Goal: Find specific fact: Find specific fact

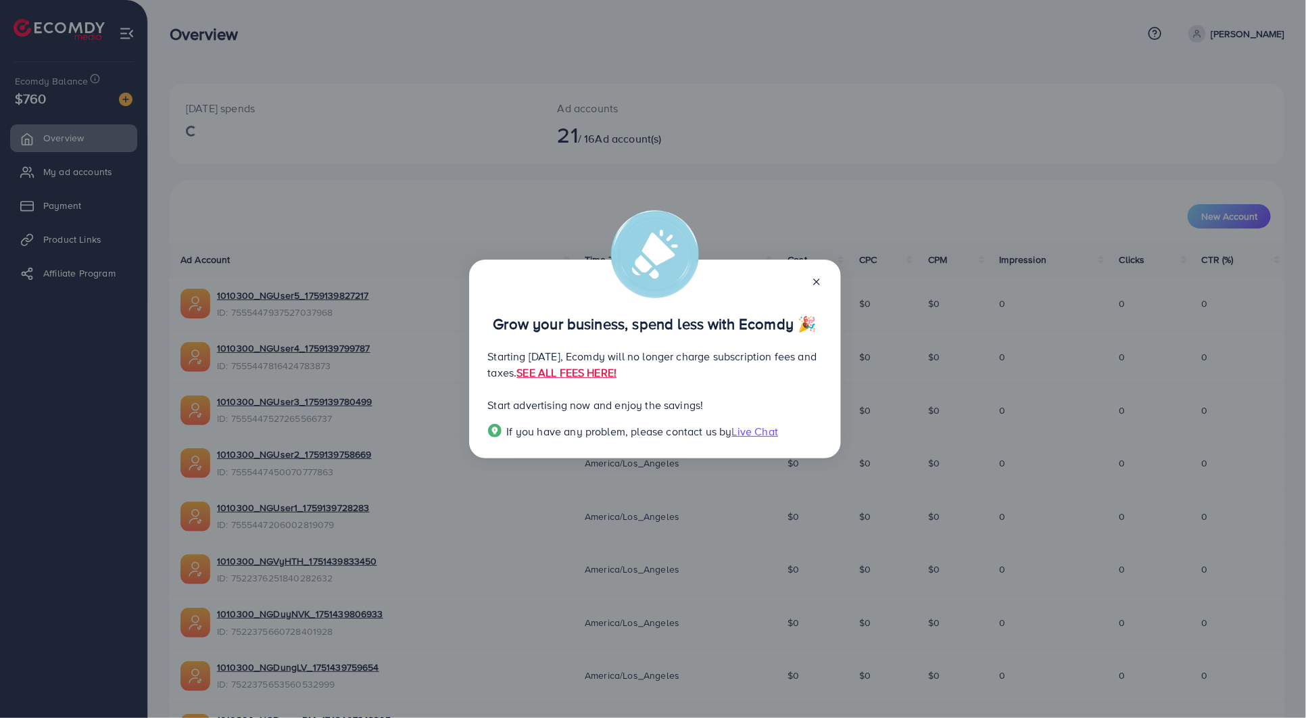
click at [811, 278] on icon at bounding box center [816, 281] width 11 height 11
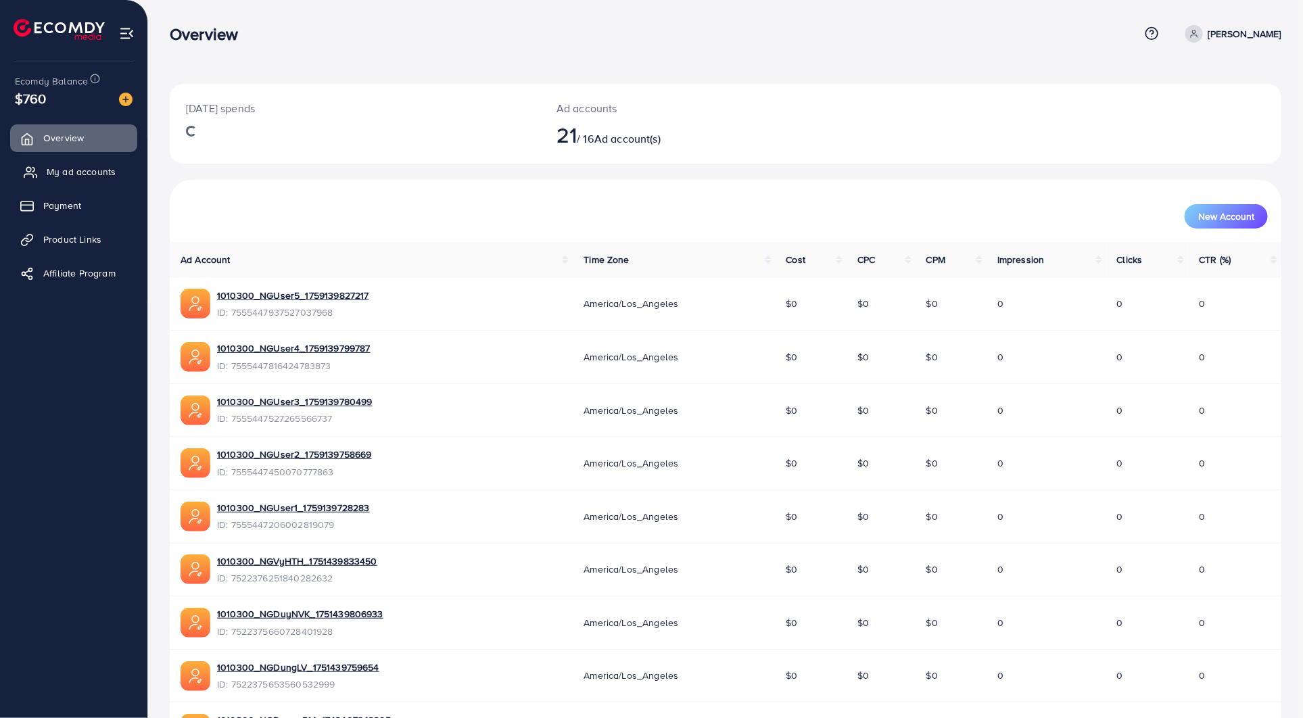
click at [83, 163] on link "My ad accounts" at bounding box center [73, 171] width 127 height 27
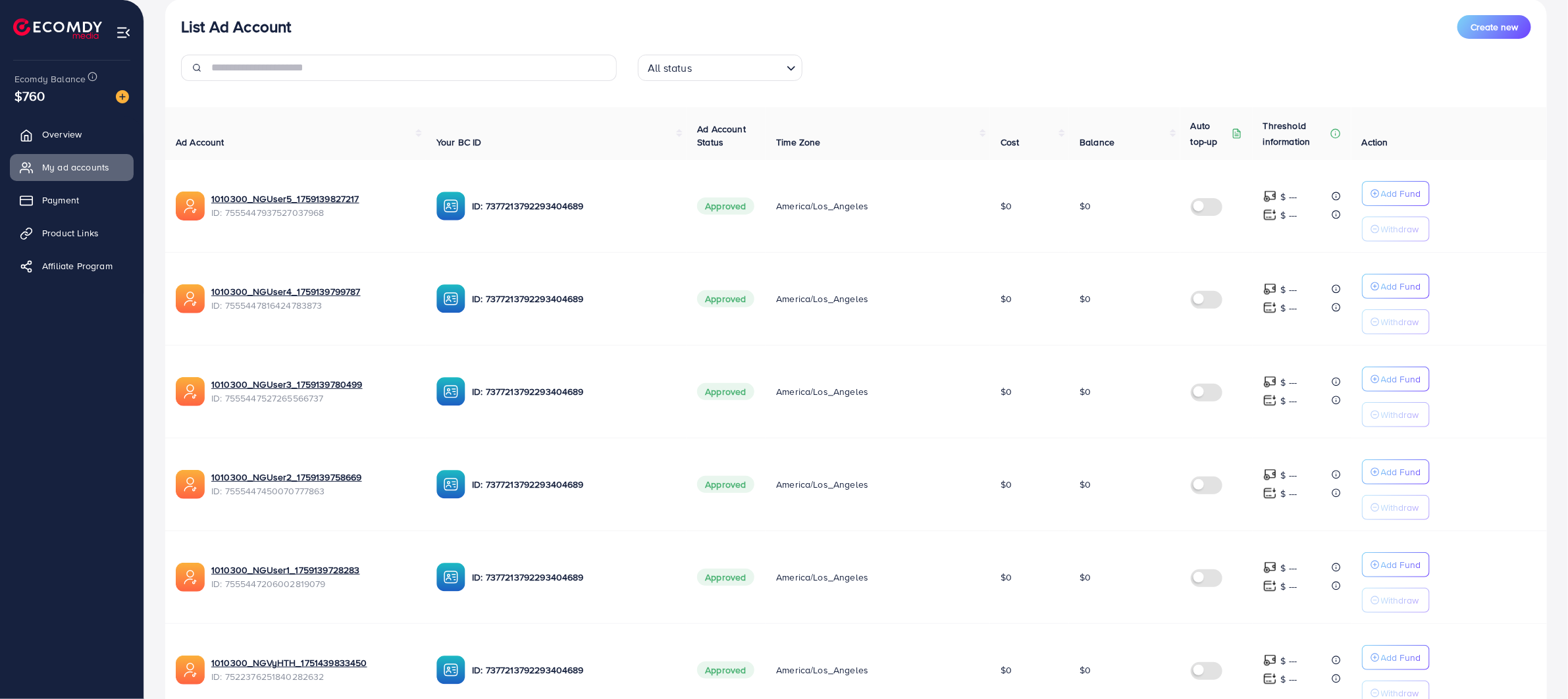
scroll to position [246, 0]
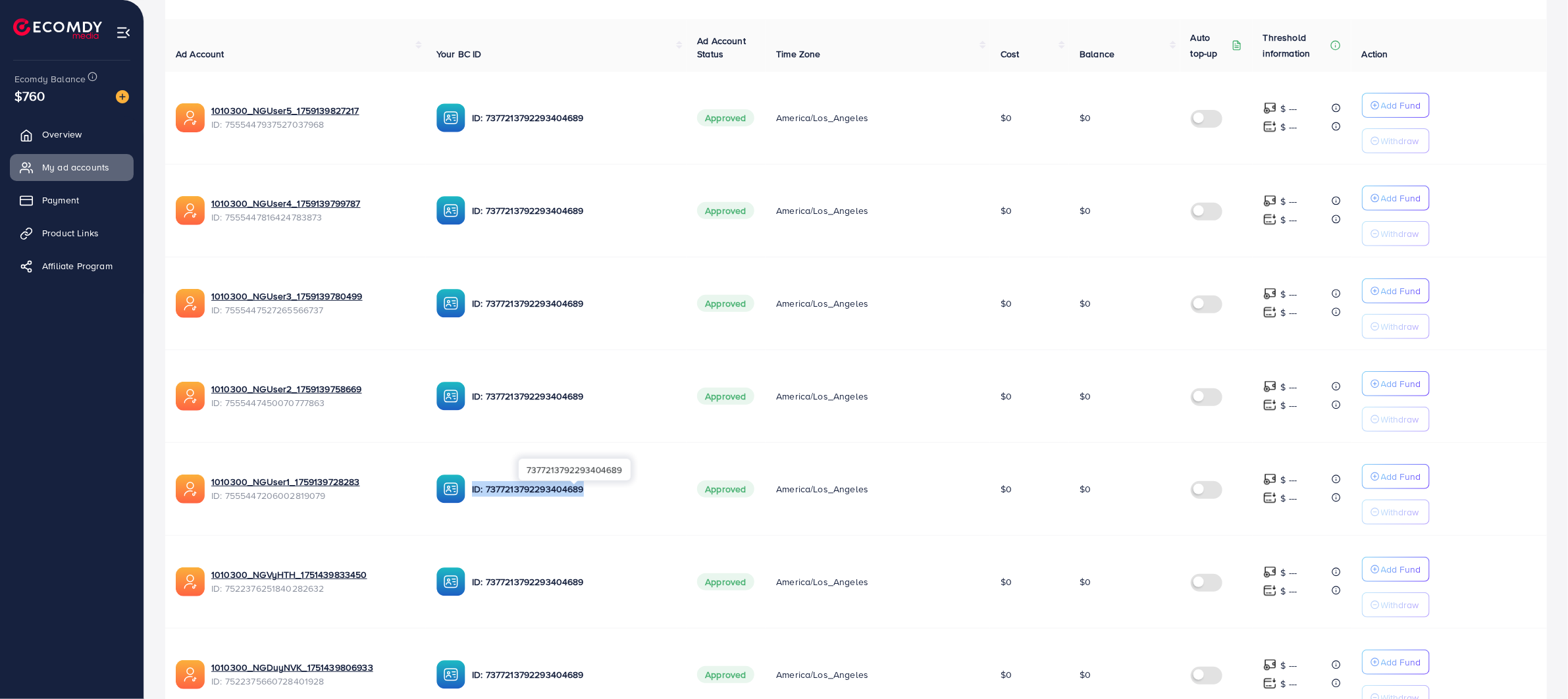
drag, startPoint x: 601, startPoint y: 494, endPoint x: 472, endPoint y: 495, distance: 129.0
click at [472, 495] on p "ID: 7377213792293404689" at bounding box center [575, 489] width 205 height 16
copy p "ID: 7377213792293404689"
drag, startPoint x: 353, startPoint y: 517, endPoint x: 354, endPoint y: 504, distance: 13.0
click at [353, 517] on td "1010300_NGUser1_1759139728283 ID: 7555447206002819079" at bounding box center [296, 488] width 261 height 92
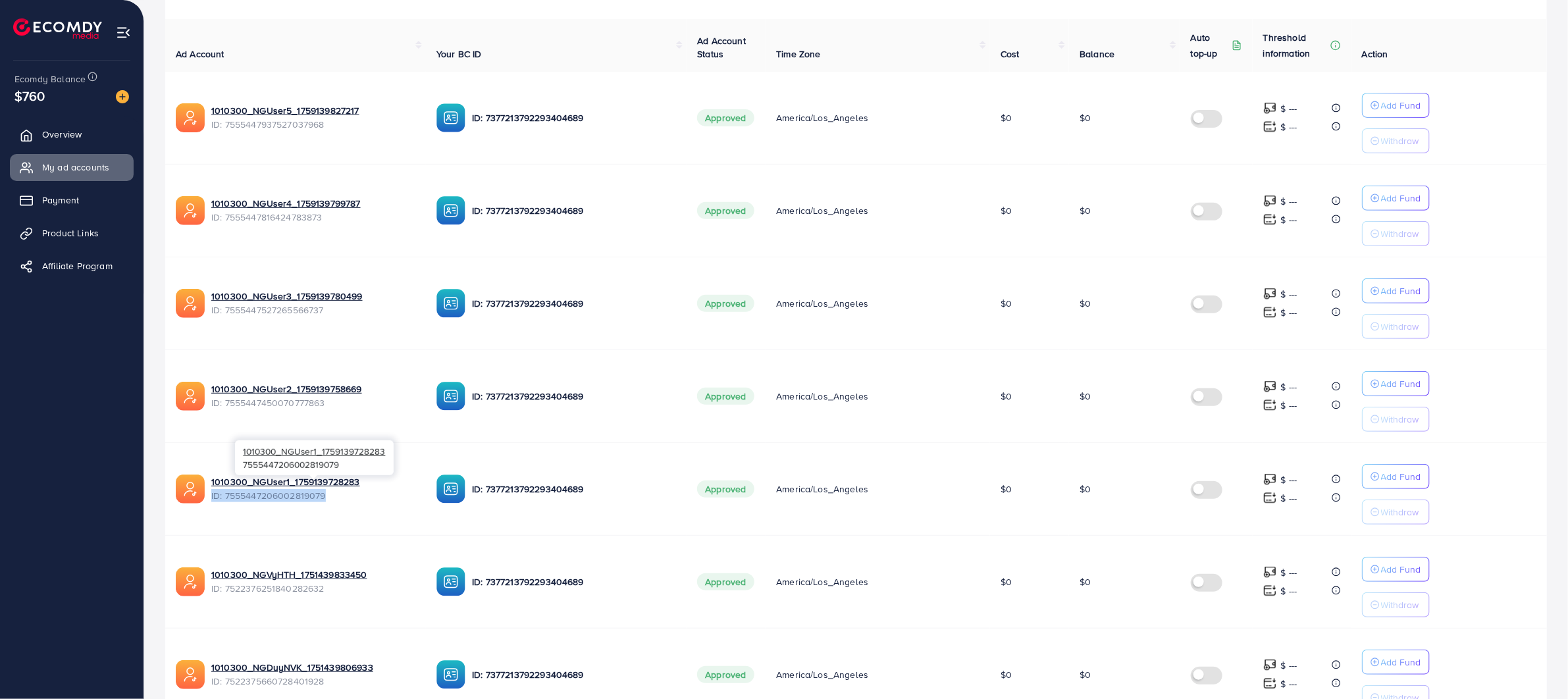
drag, startPoint x: 348, startPoint y: 501, endPoint x: 211, endPoint y: 498, distance: 137.0
click at [211, 498] on span "ID: 7555447206002819079" at bounding box center [314, 496] width 205 height 14
copy span "ID: 7555447206002819079"
